Goal: Information Seeking & Learning: Learn about a topic

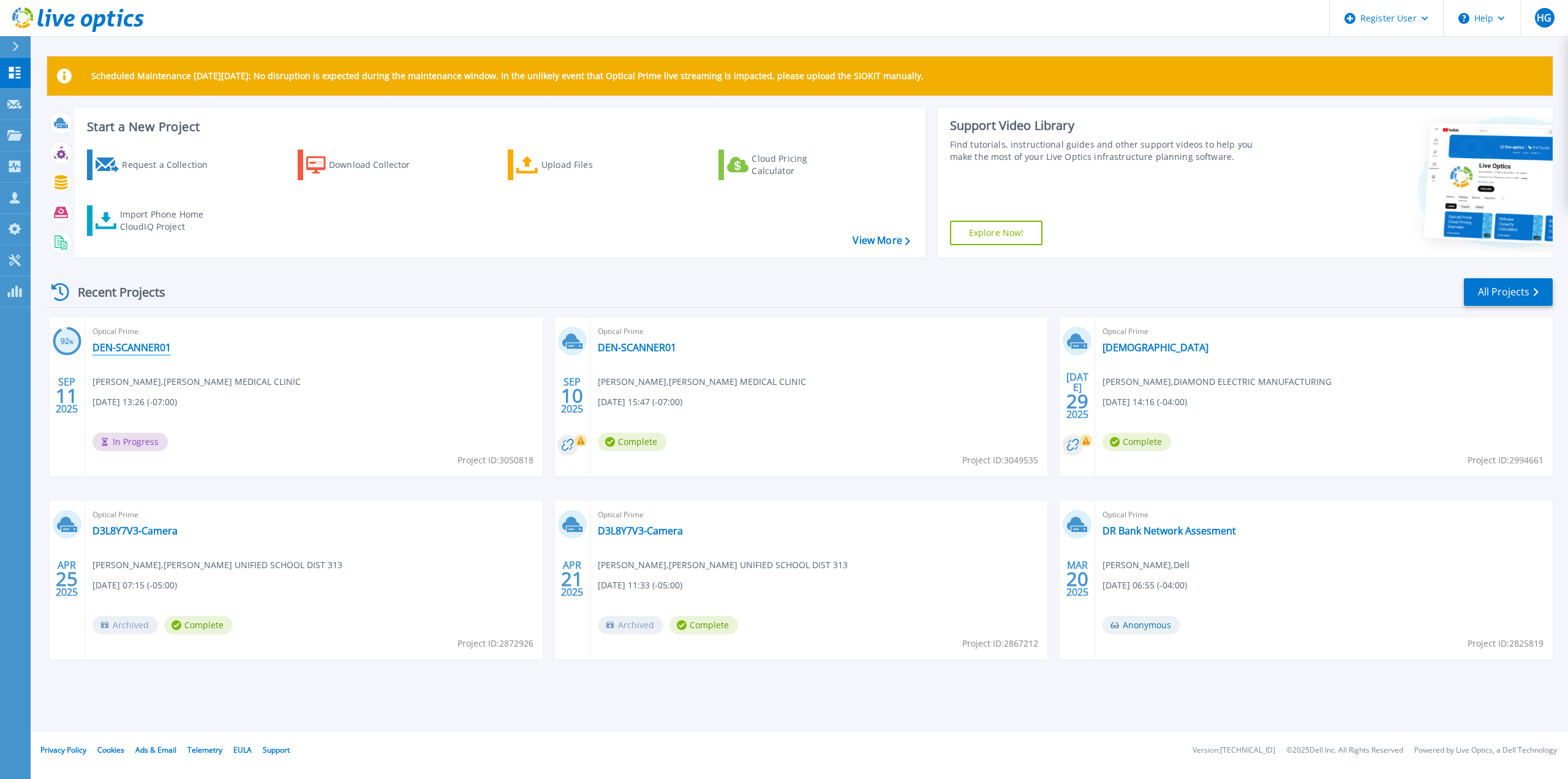
click at [140, 348] on link "DEN-SCANNER01" at bounding box center [131, 348] width 78 height 12
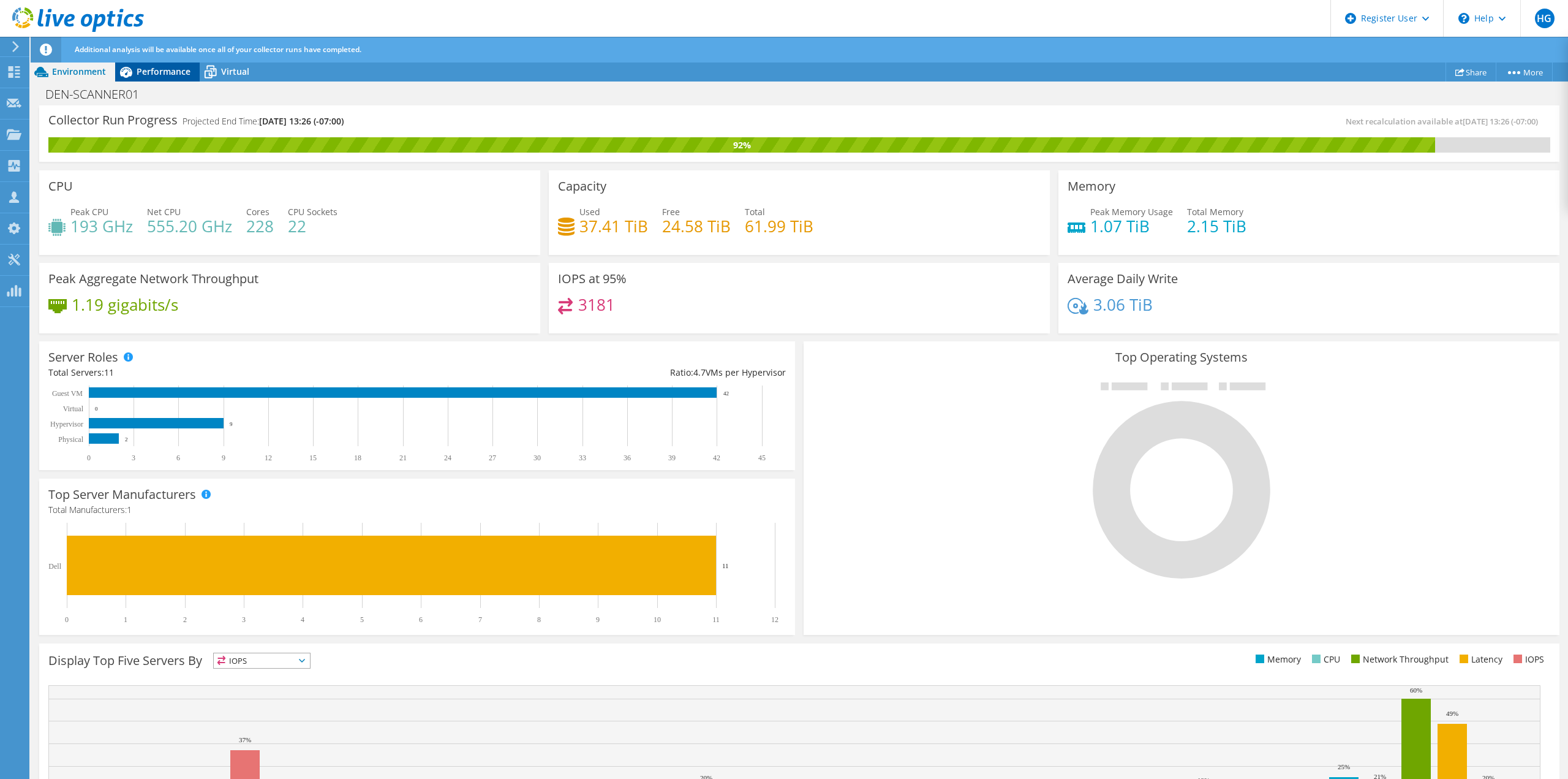
click at [139, 69] on span "Performance" at bounding box center [163, 71] width 54 height 12
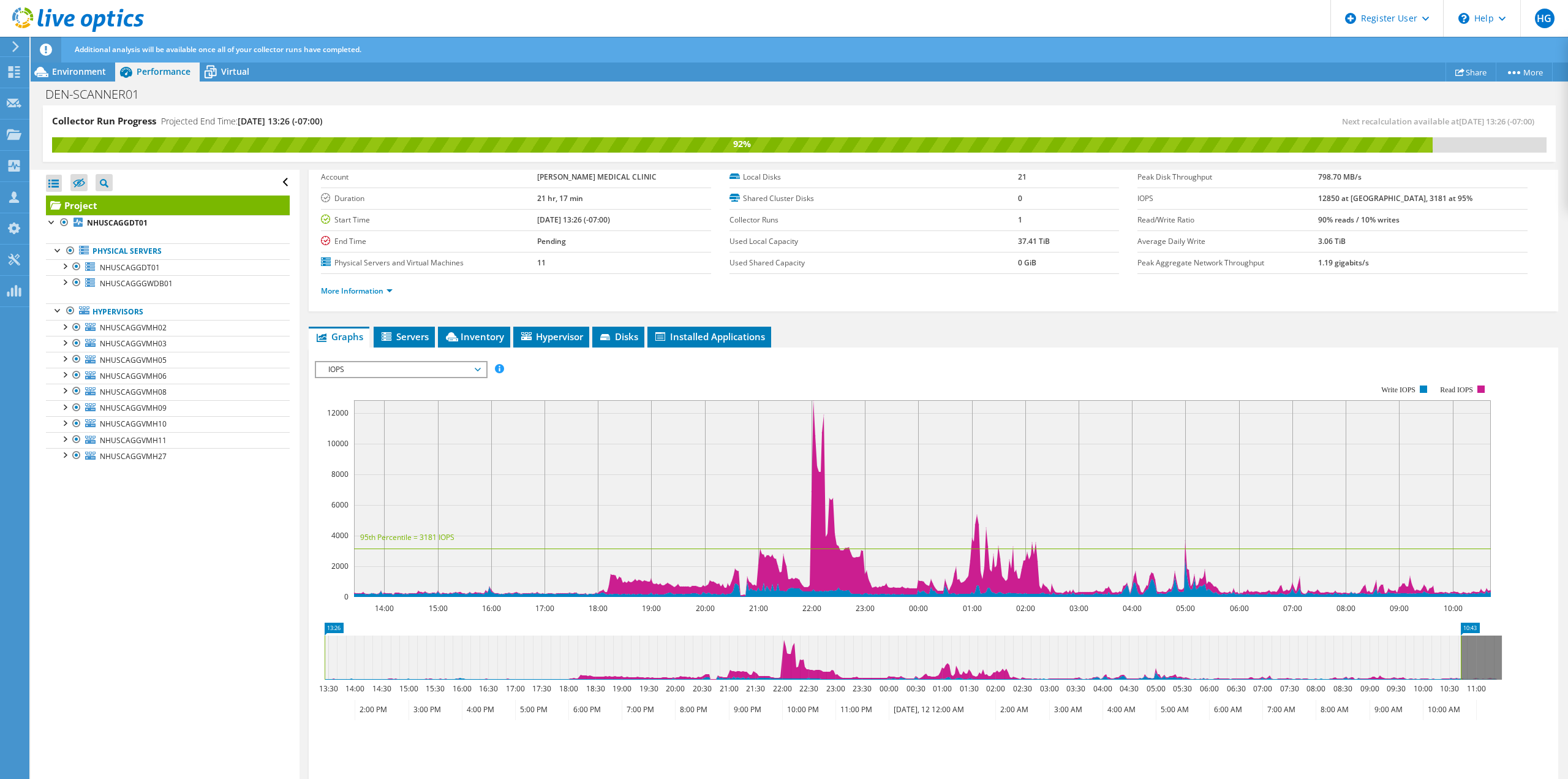
click at [349, 366] on span "IOPS" at bounding box center [401, 369] width 158 height 15
click at [344, 519] on li "All" at bounding box center [400, 516] width 169 height 15
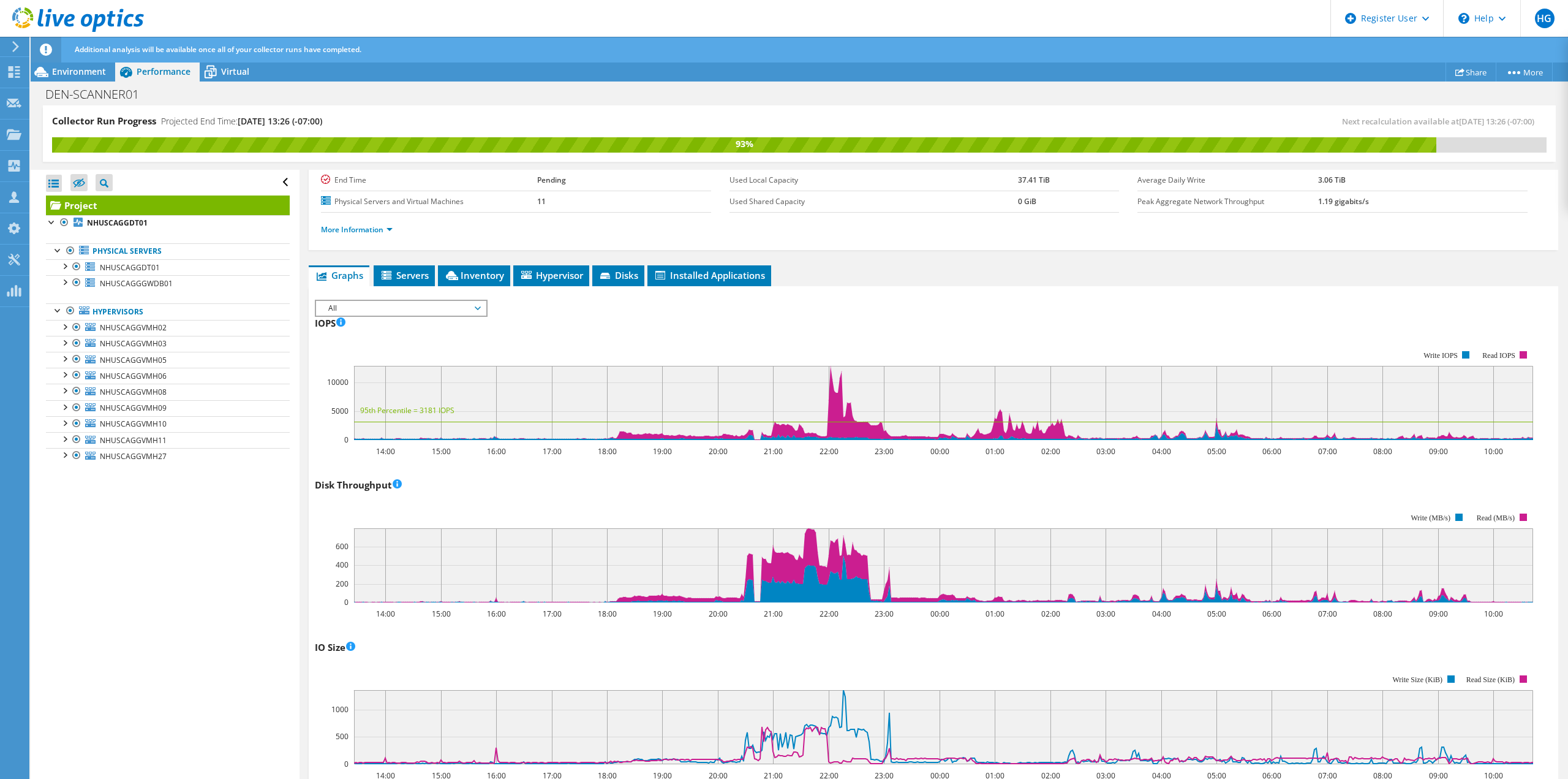
scroll to position [0, 0]
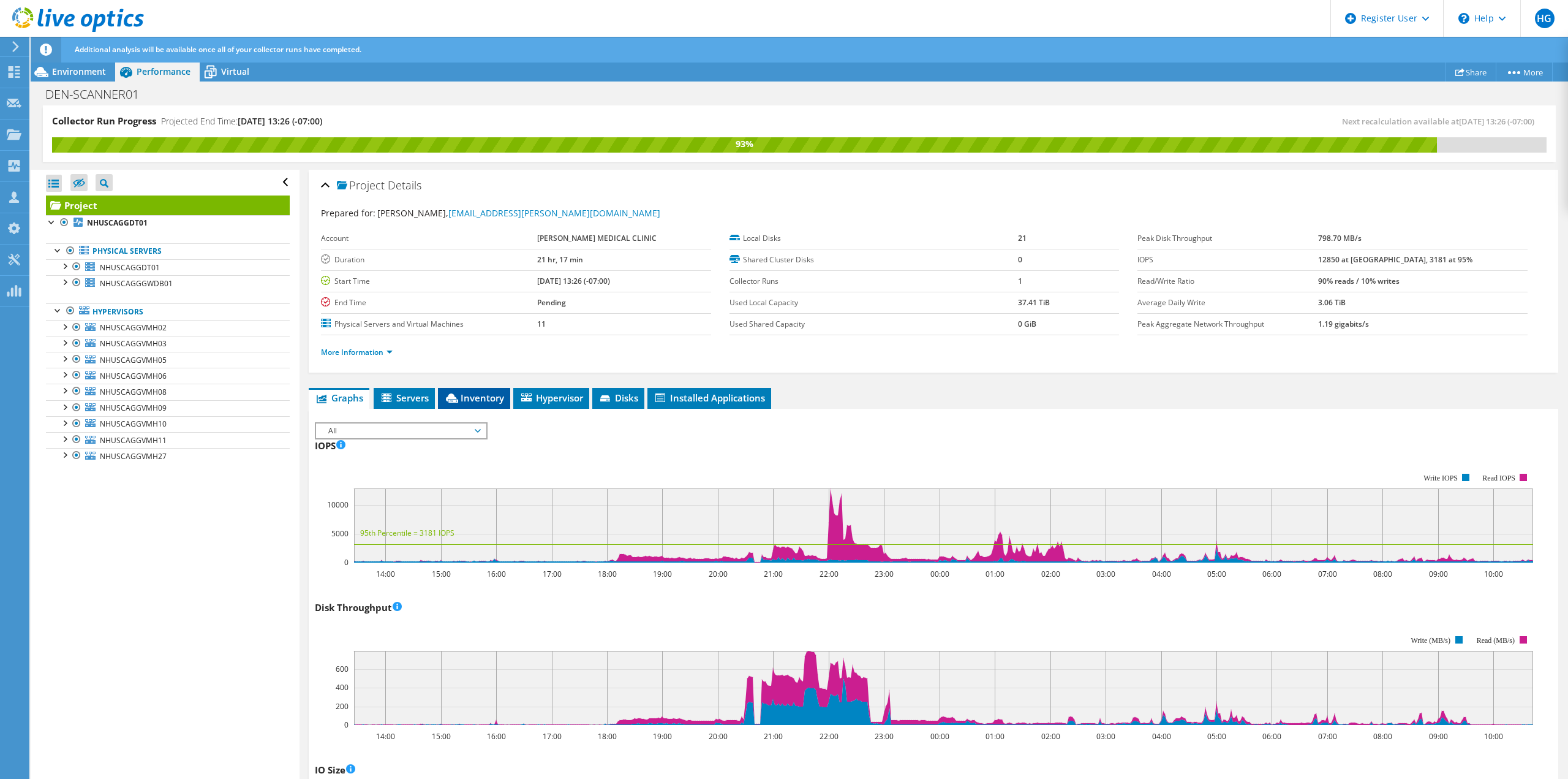
click at [476, 395] on span "Inventory" at bounding box center [474, 397] width 60 height 12
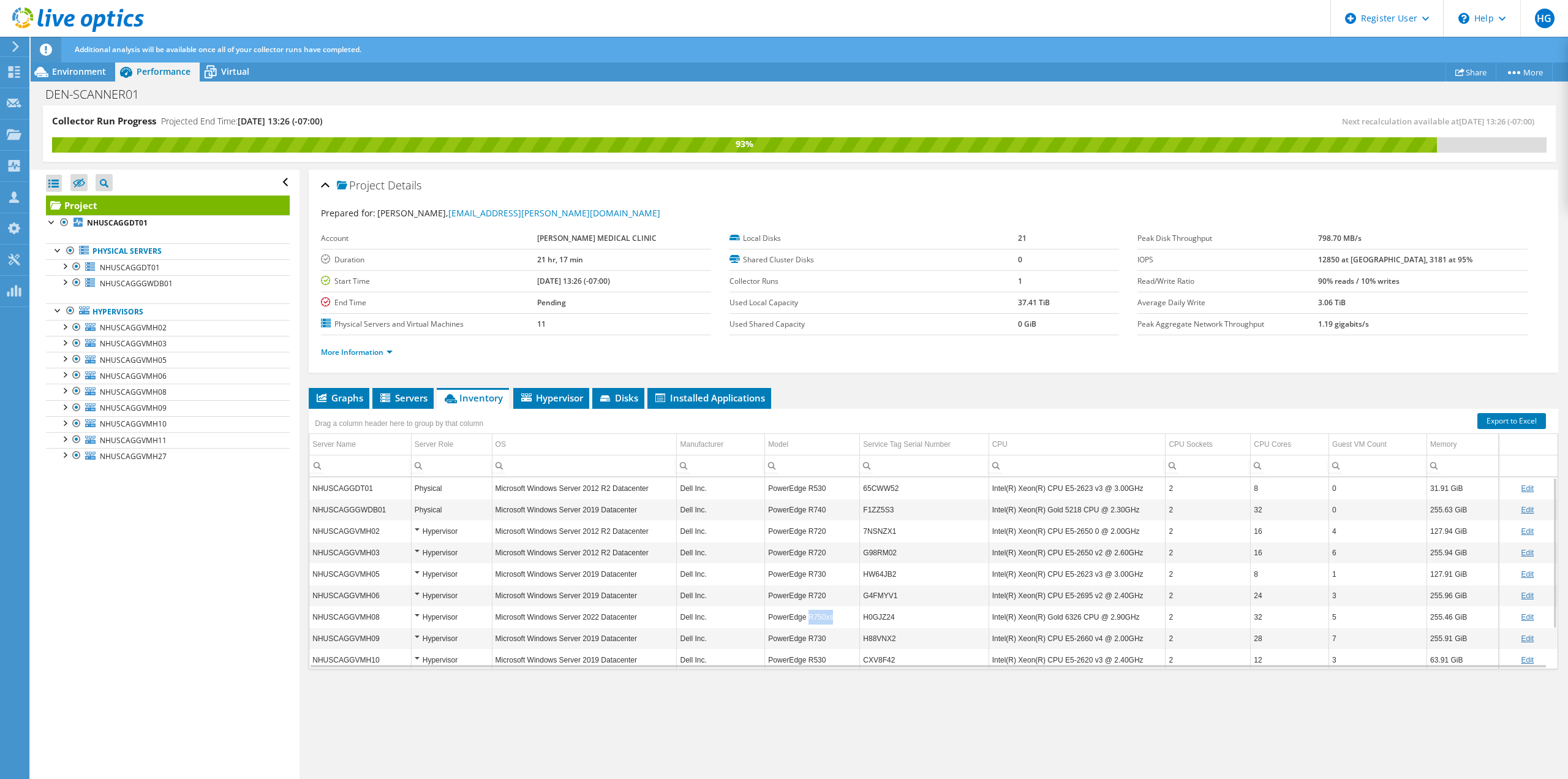
drag, startPoint x: 839, startPoint y: 619, endPoint x: 805, endPoint y: 619, distance: 34.0
click at [805, 619] on td "PowerEdge R750xs" at bounding box center [812, 617] width 95 height 21
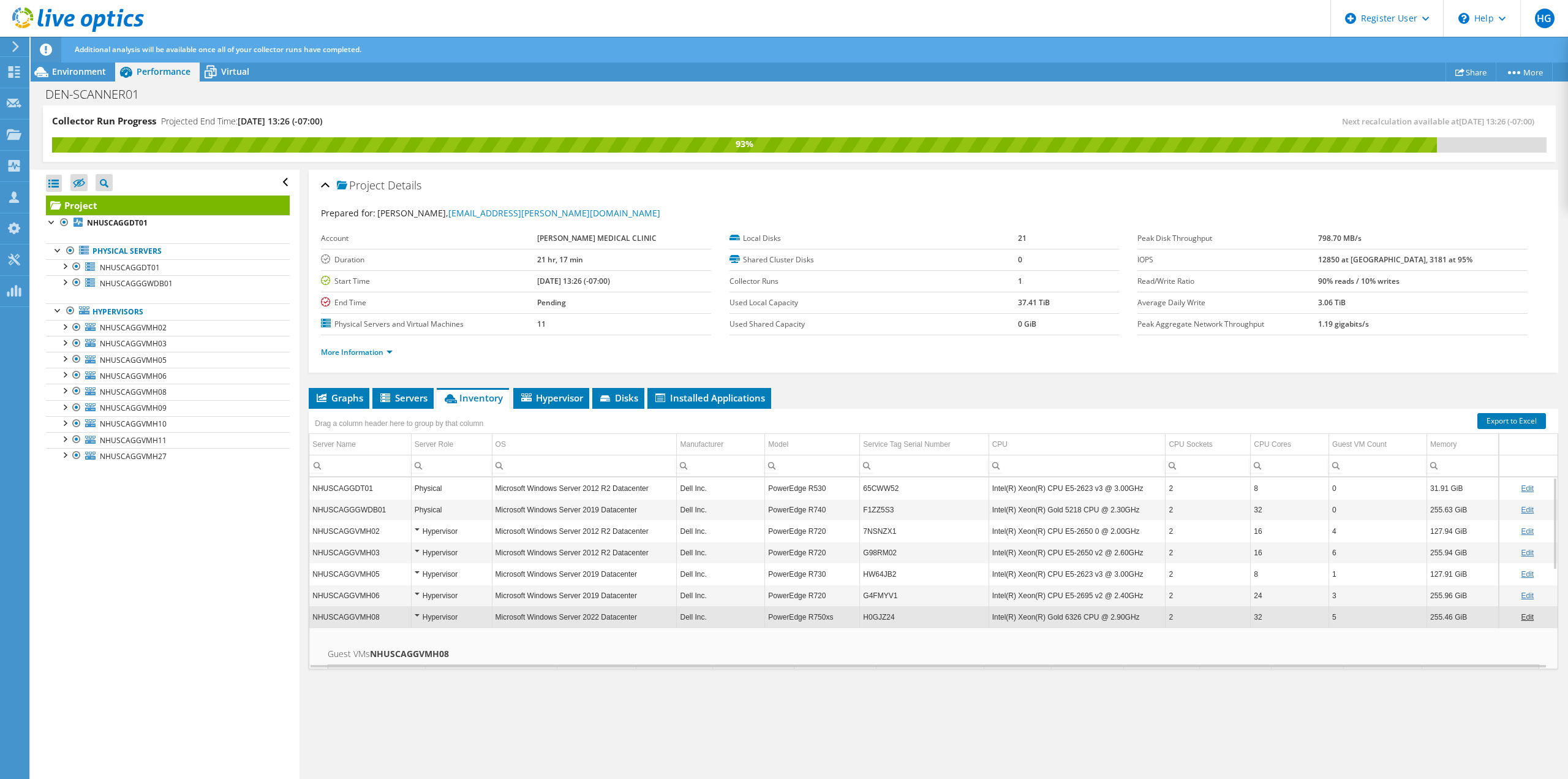
click at [788, 716] on div "Project Details Prepared for: Cong Nguyen, cong.nguyen@nhanhoa.org Account NHAN…" at bounding box center [934, 475] width 1268 height 610
click at [415, 617] on div "Hypervisor" at bounding box center [452, 617] width 74 height 15
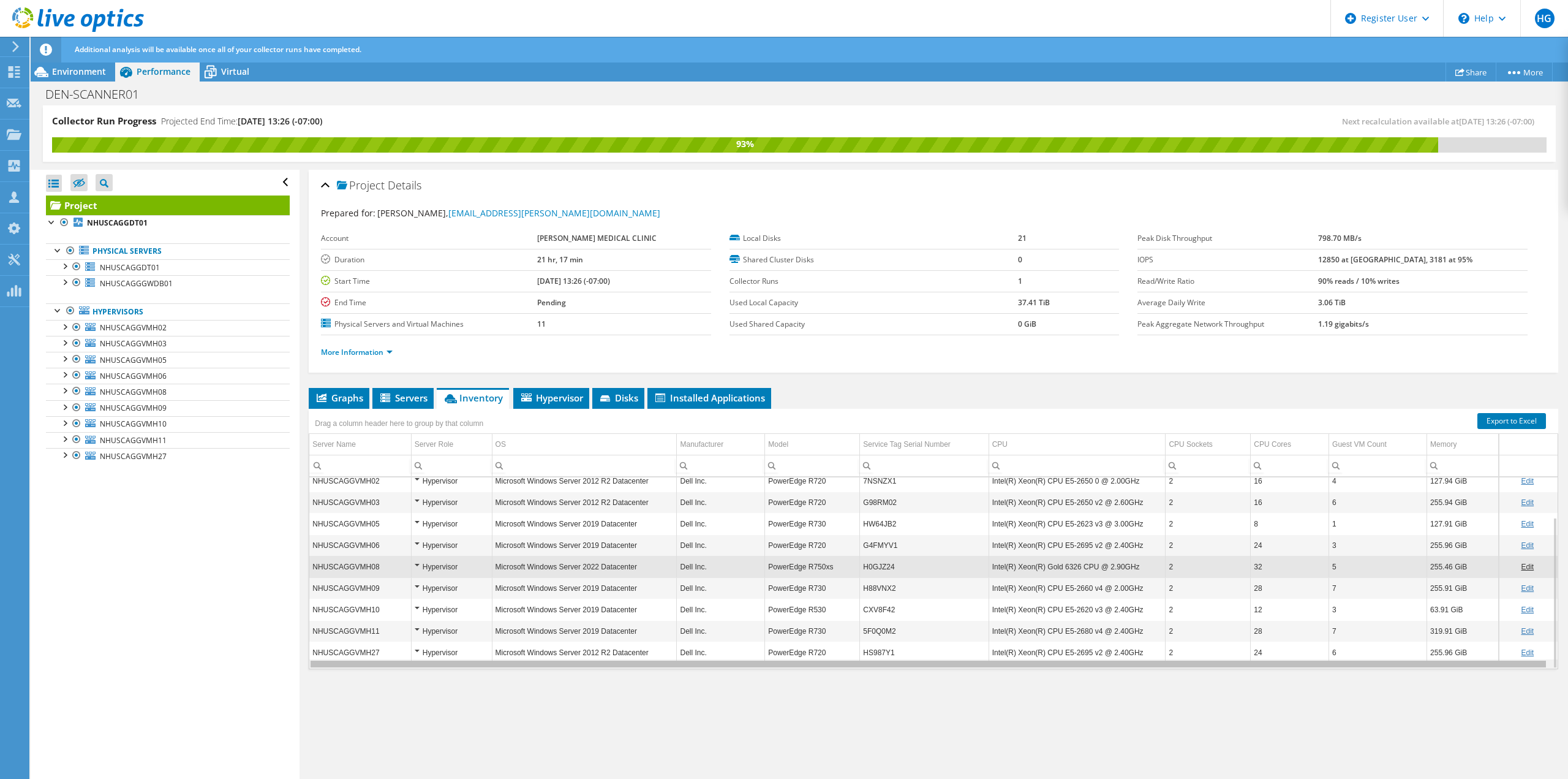
scroll to position [0, 1]
drag, startPoint x: 1089, startPoint y: 667, endPoint x: 1118, endPoint y: 667, distance: 29.0
click at [1118, 667] on body "HG Dell User Hayley Garrison Hayley.Garrison@dell.com Dell My Profile Log Out \…" at bounding box center [784, 390] width 1568 height 779
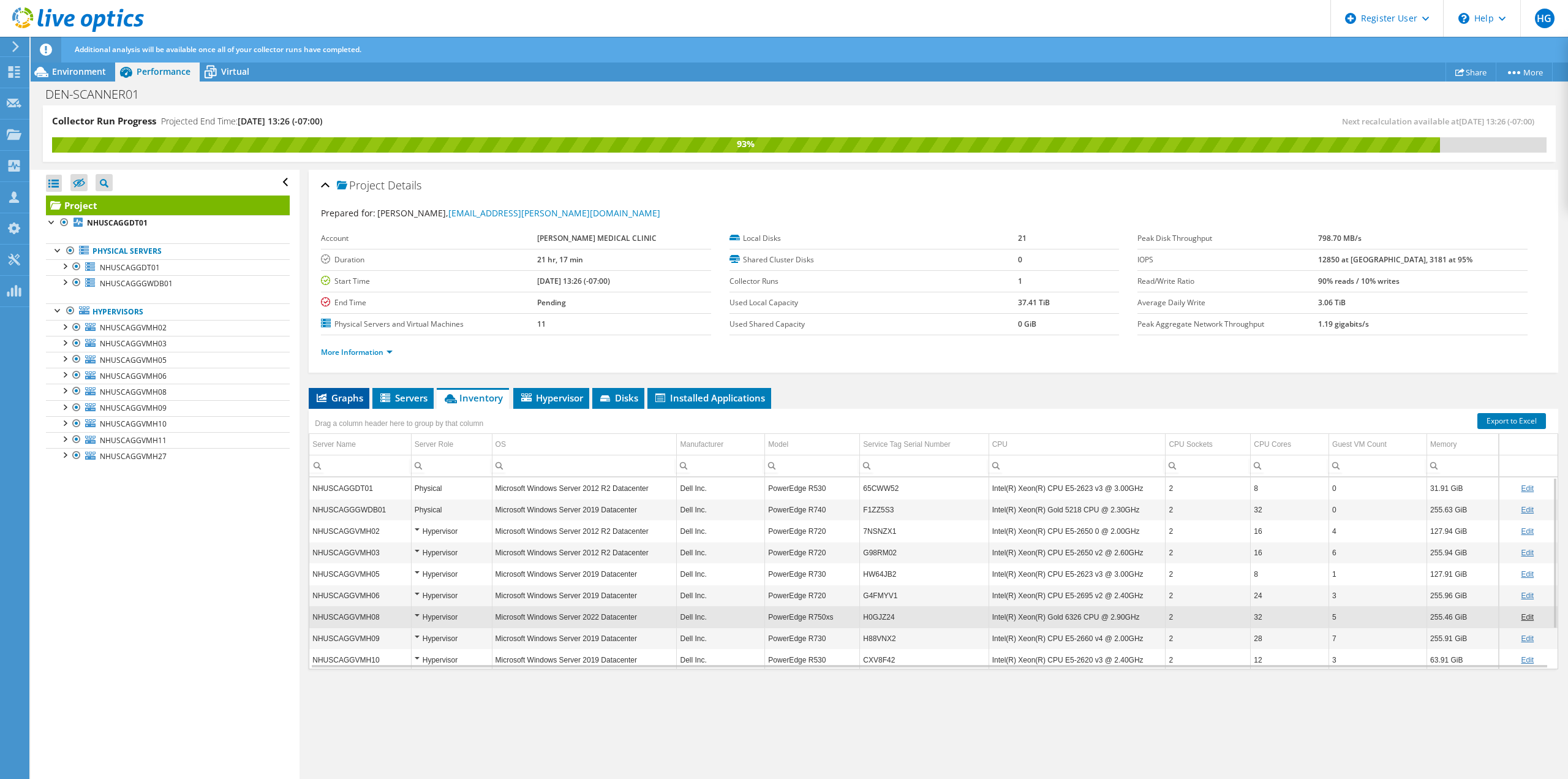
click at [341, 397] on span "Graphs" at bounding box center [339, 397] width 49 height 12
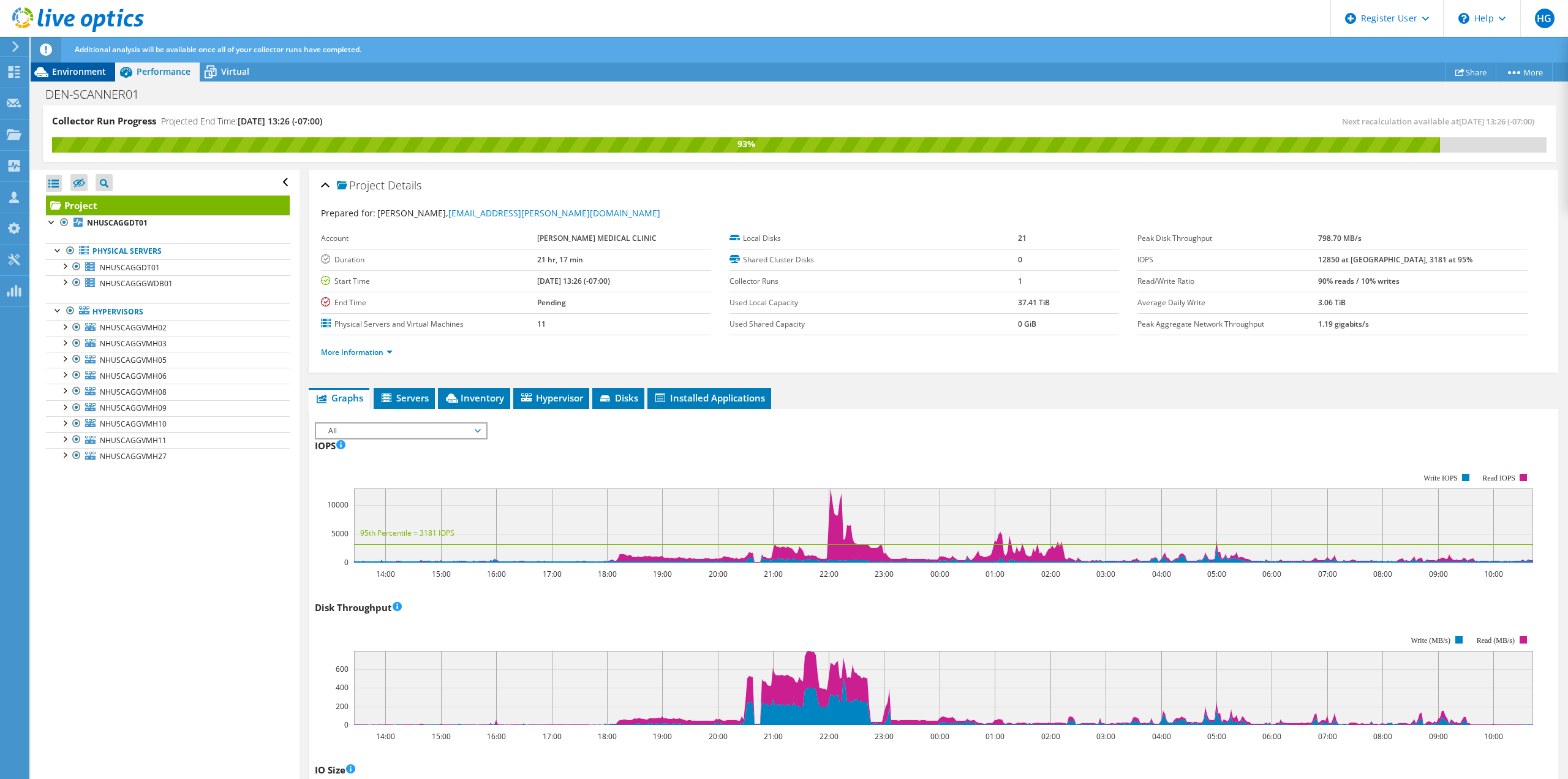
click at [104, 80] on div "Environment" at bounding box center [73, 72] width 84 height 20
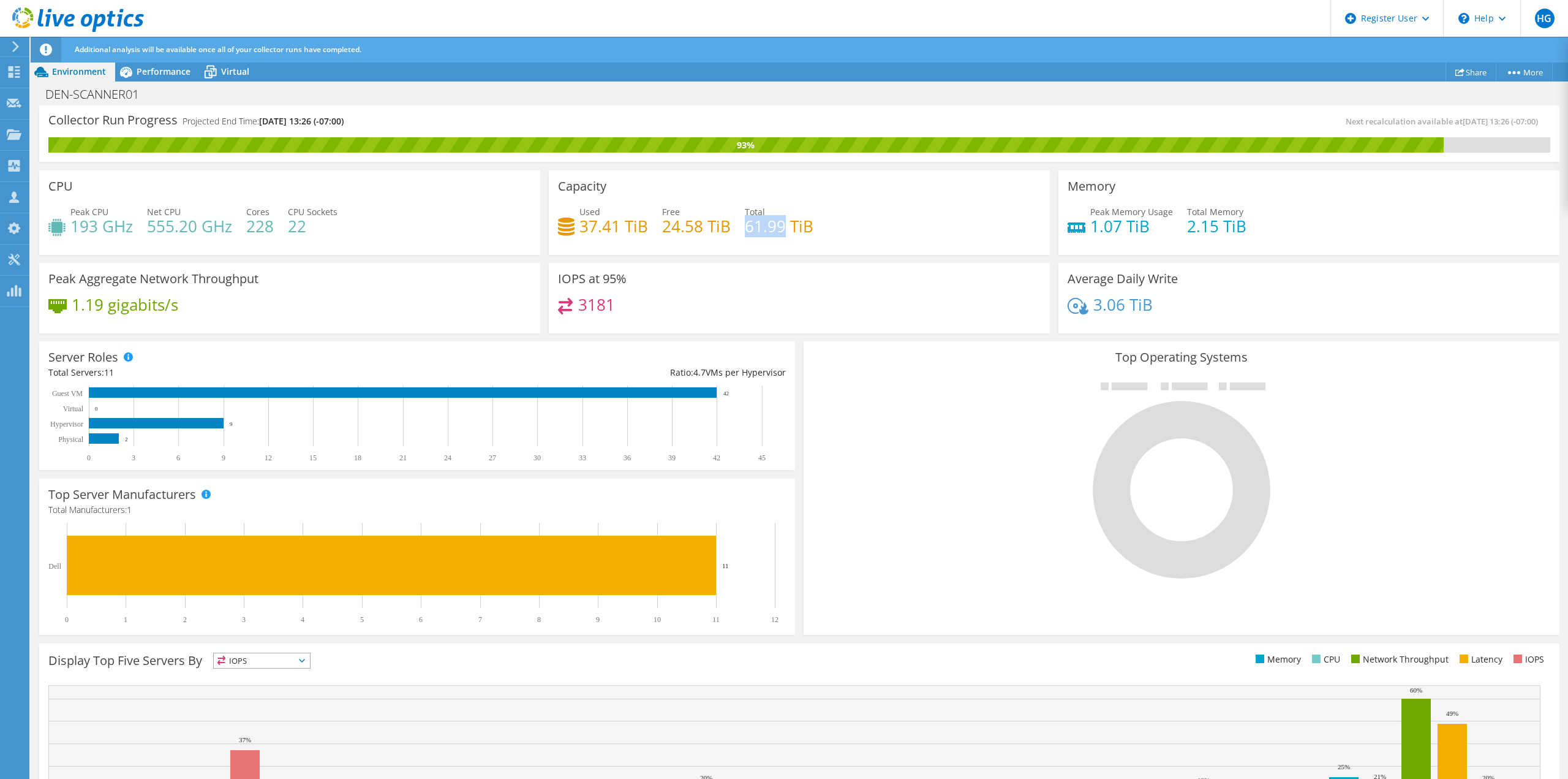
drag, startPoint x: 741, startPoint y: 232, endPoint x: 782, endPoint y: 232, distance: 41.0
click at [782, 232] on h4 "61.99 TiB" at bounding box center [779, 225] width 68 height 13
click at [139, 69] on span "Performance" at bounding box center [163, 71] width 54 height 12
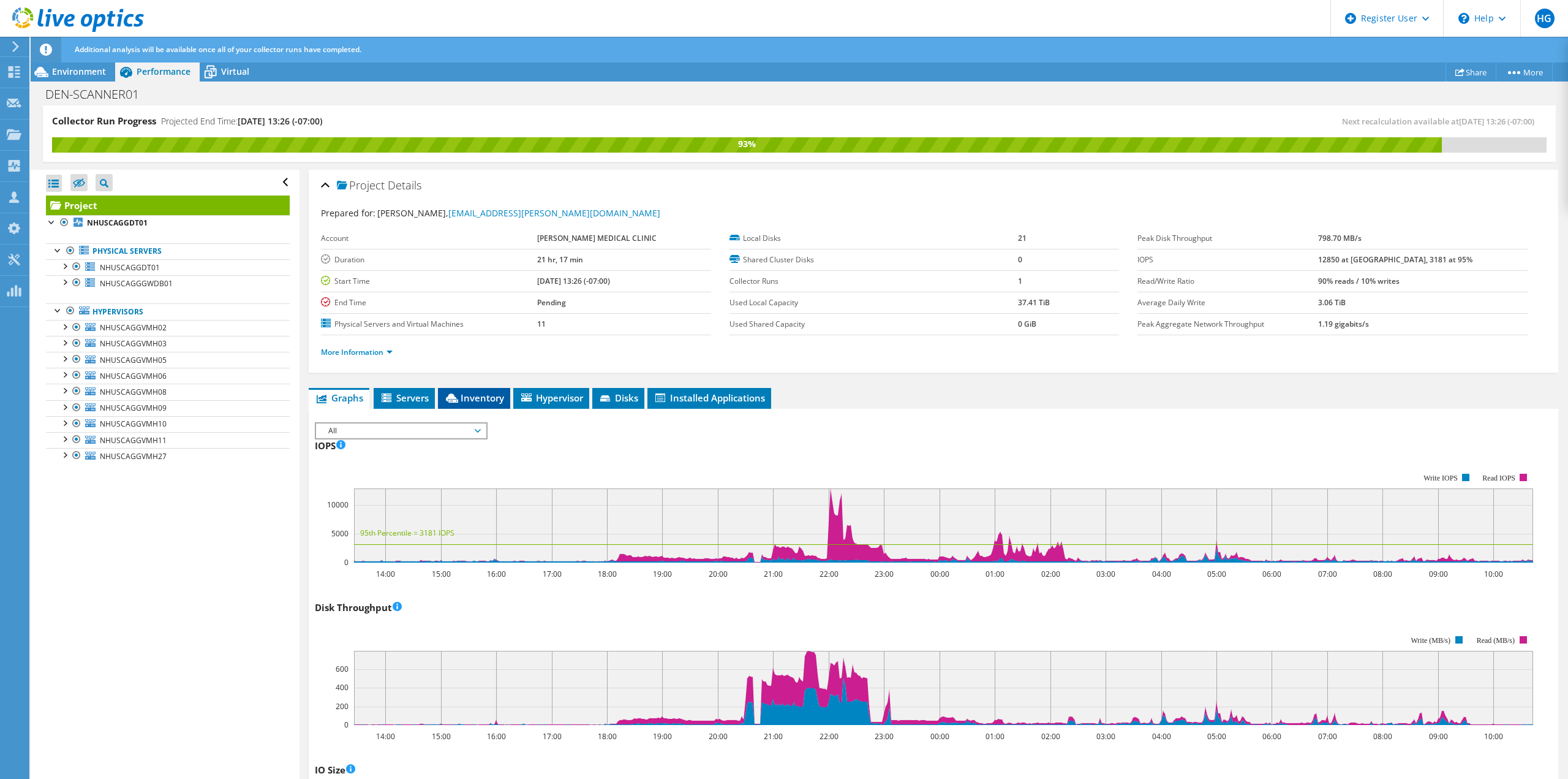
click at [498, 401] on span "Inventory" at bounding box center [474, 397] width 60 height 12
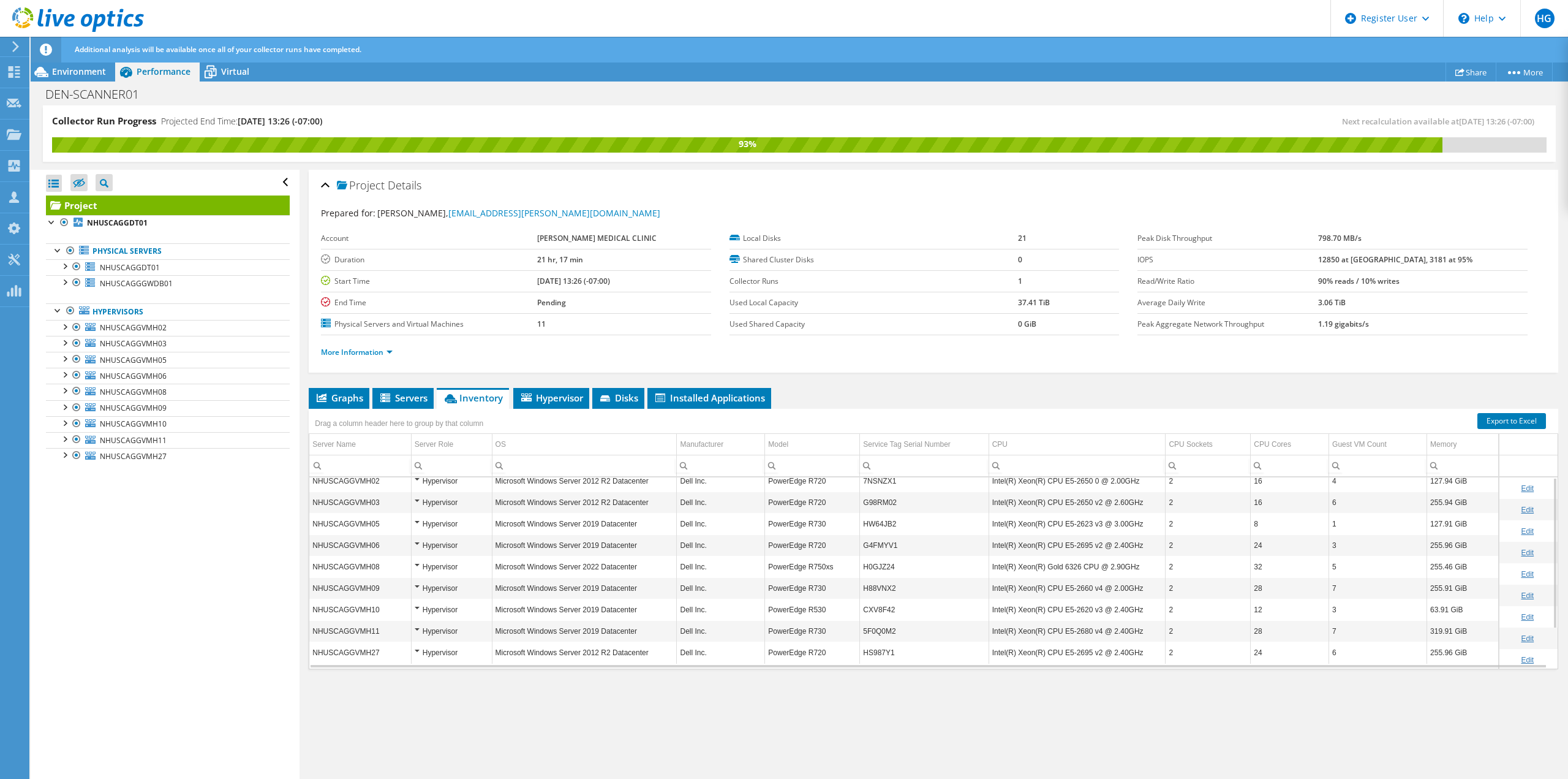
scroll to position [0, 0]
